Goal: Task Accomplishment & Management: Use online tool/utility

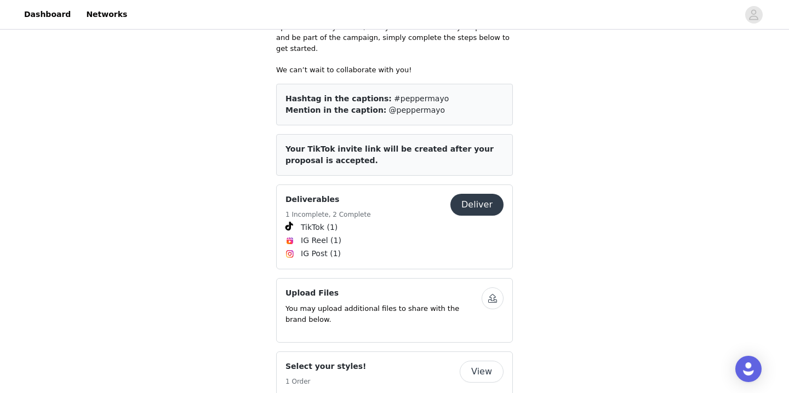
scroll to position [365, 0]
click at [474, 194] on button "Deliver" at bounding box center [476, 205] width 53 height 22
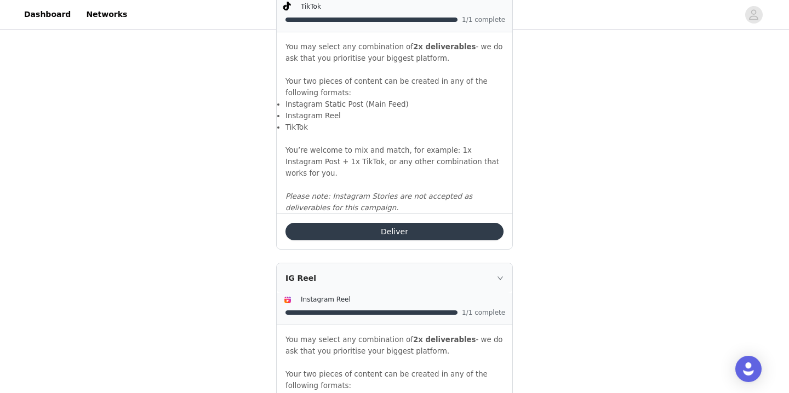
scroll to position [826, 0]
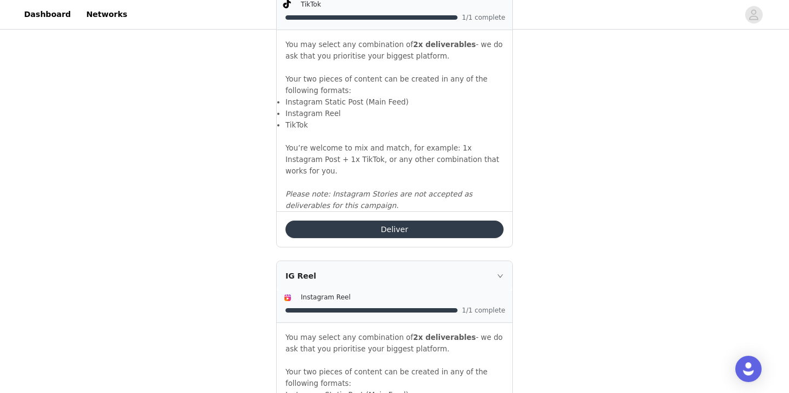
click at [440, 230] on button "Deliver" at bounding box center [394, 230] width 218 height 18
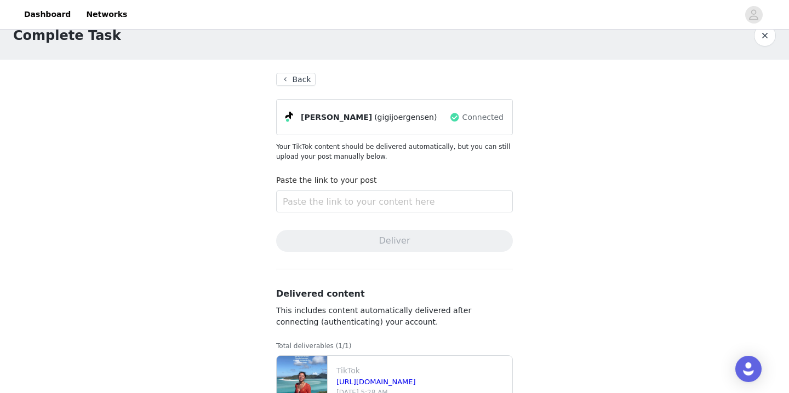
scroll to position [56, 0]
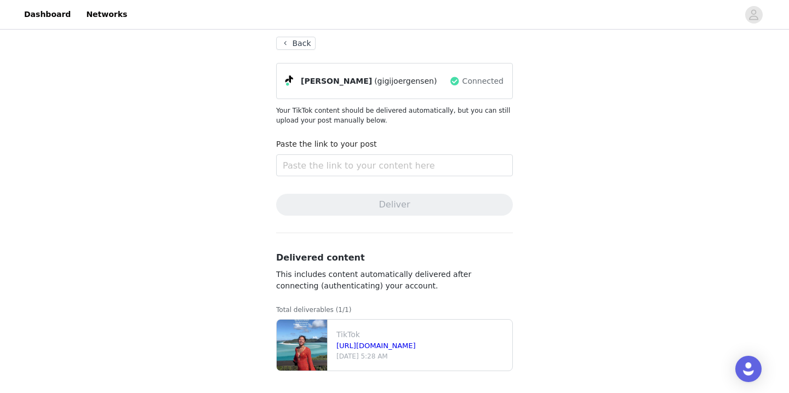
click at [300, 45] on button "Back" at bounding box center [295, 43] width 39 height 13
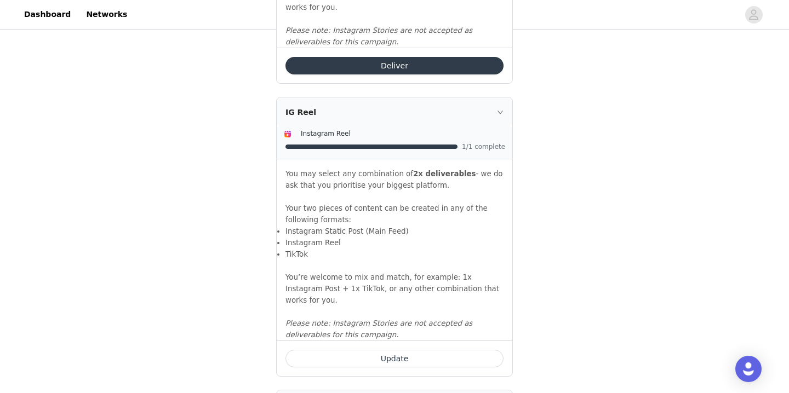
scroll to position [997, 0]
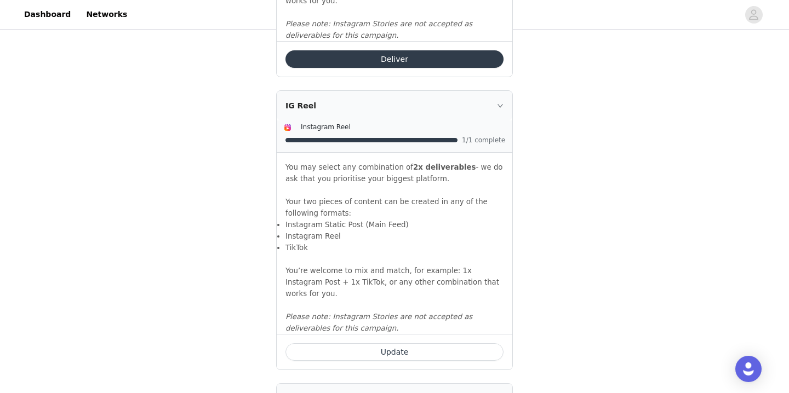
click at [381, 343] on button "Update" at bounding box center [394, 352] width 218 height 18
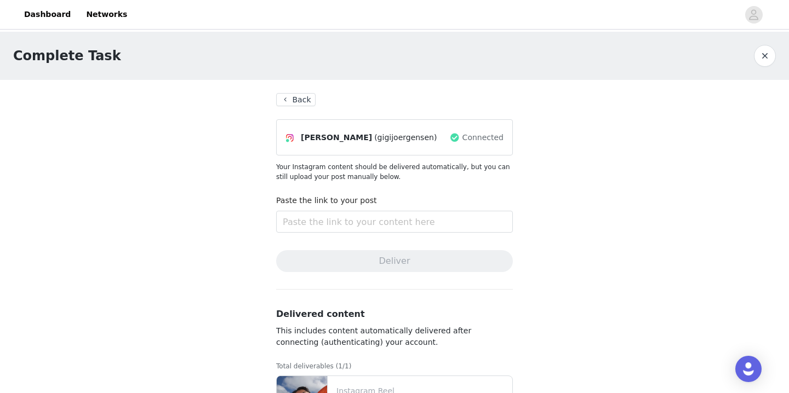
click at [306, 101] on button "Back" at bounding box center [295, 99] width 39 height 13
